Goal: Task Accomplishment & Management: Manage account settings

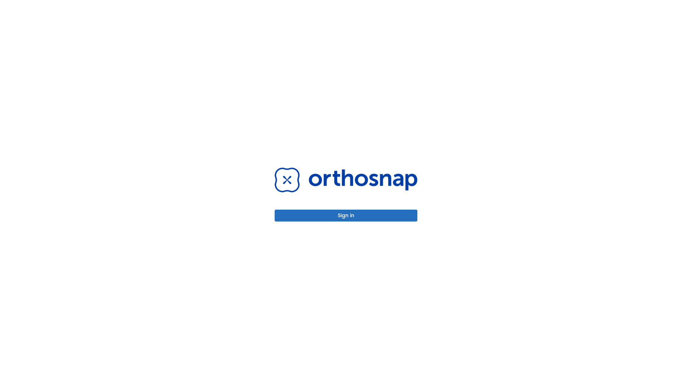
click at [346, 215] on button "Sign in" at bounding box center [345, 216] width 143 height 12
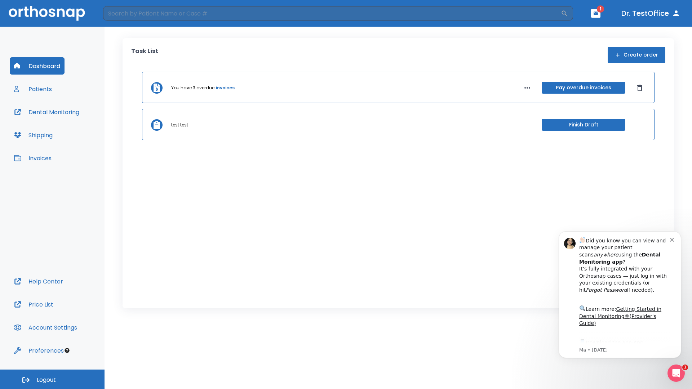
click at [52, 379] on span "Logout" at bounding box center [46, 380] width 19 height 8
